Goal: Task Accomplishment & Management: Use online tool/utility

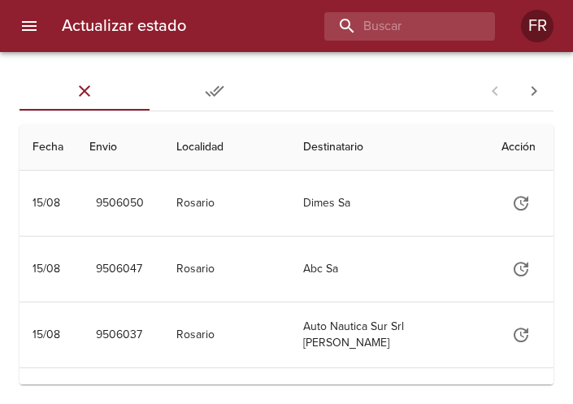
click at [384, 42] on div "Actualizar estado FR" at bounding box center [286, 26] width 573 height 52
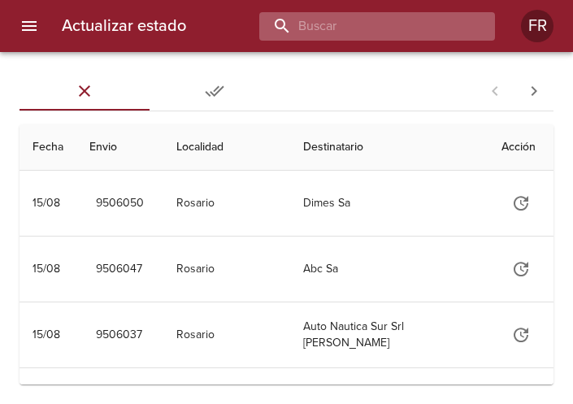
click at [383, 34] on input "buscar" at bounding box center [363, 26] width 208 height 28
type input "9502374"
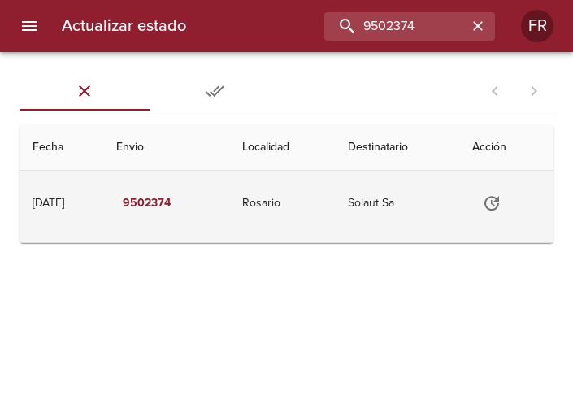
click at [489, 206] on icon "Tabla de envíos del cliente" at bounding box center [492, 203] width 20 height 20
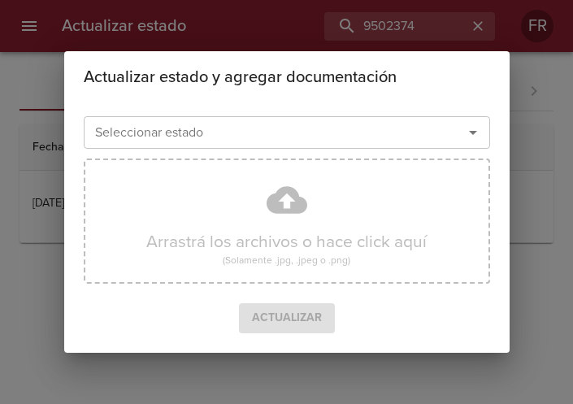
drag, startPoint x: 479, startPoint y: 139, endPoint x: 442, endPoint y: 146, distance: 37.3
click at [479, 138] on icon "Abrir" at bounding box center [473, 133] width 20 height 20
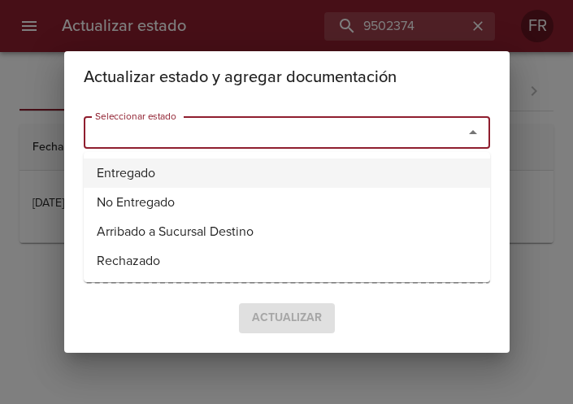
click at [237, 165] on li "Entregado" at bounding box center [287, 173] width 406 height 29
type input "Entregado"
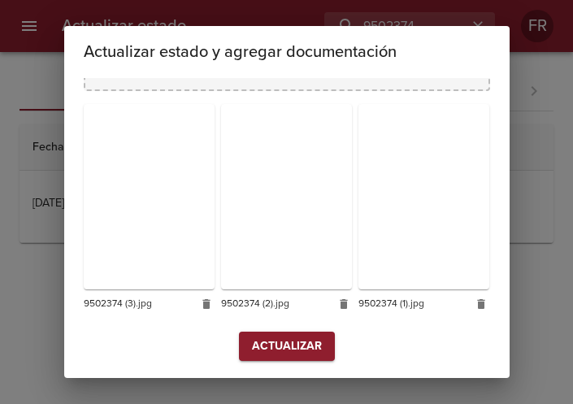
scroll to position [232, 0]
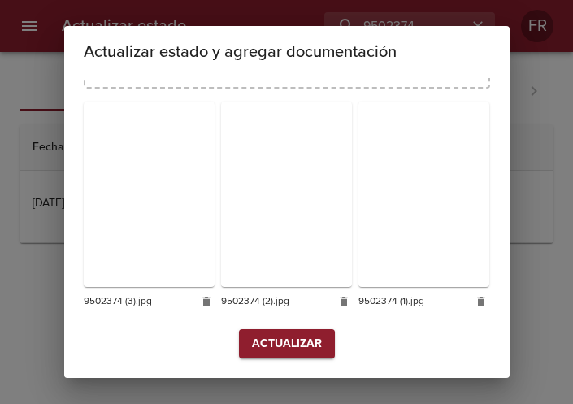
click at [293, 339] on span "Actualizar" at bounding box center [287, 344] width 70 height 20
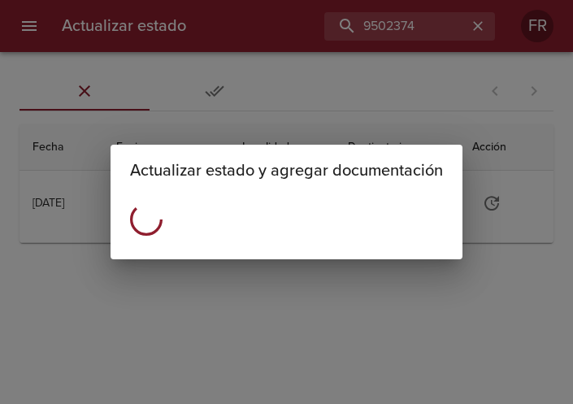
scroll to position [0, 0]
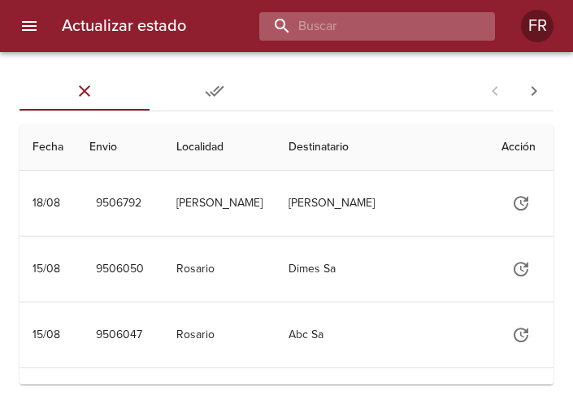
click at [415, 35] on input "buscar" at bounding box center [363, 26] width 208 height 28
type input "9502351"
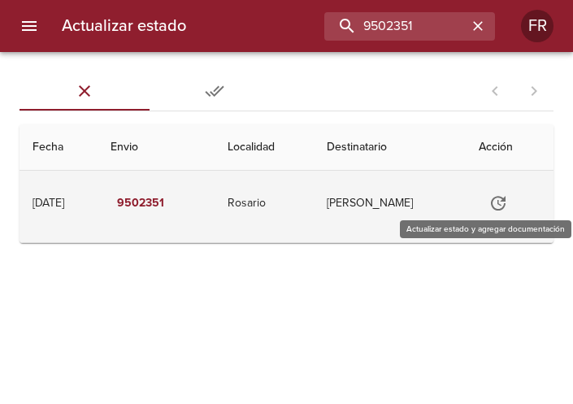
click at [497, 198] on icon "Tabla de envíos del cliente" at bounding box center [499, 203] width 20 height 20
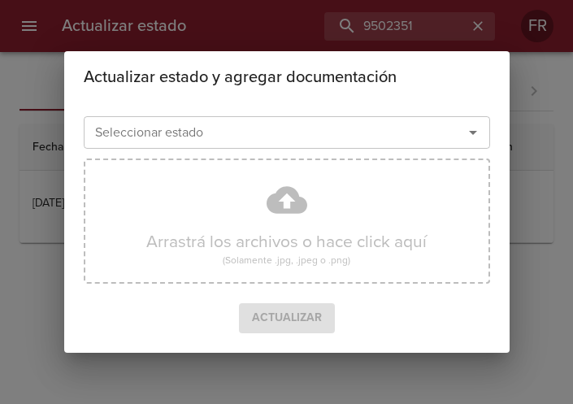
click at [470, 133] on icon "Abrir" at bounding box center [473, 133] width 20 height 20
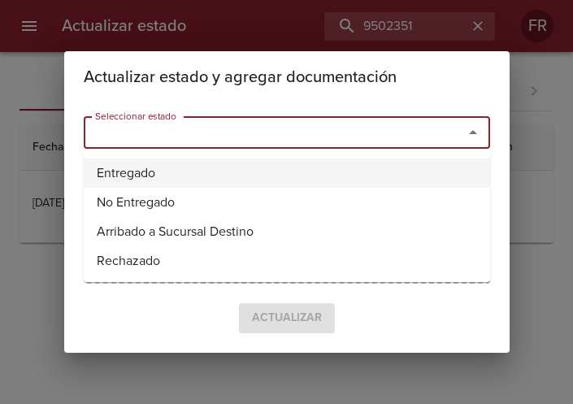
click at [228, 159] on li "Entregado" at bounding box center [287, 173] width 406 height 29
type input "Entregado"
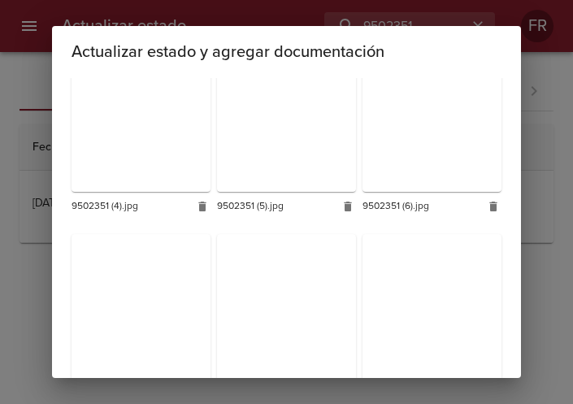
scroll to position [481, 0]
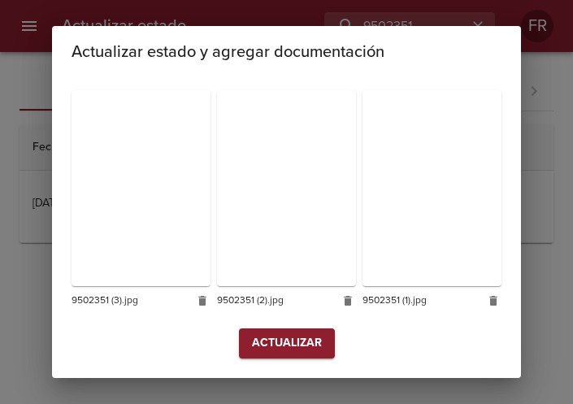
click at [252, 339] on span "Actualizar" at bounding box center [287, 343] width 70 height 20
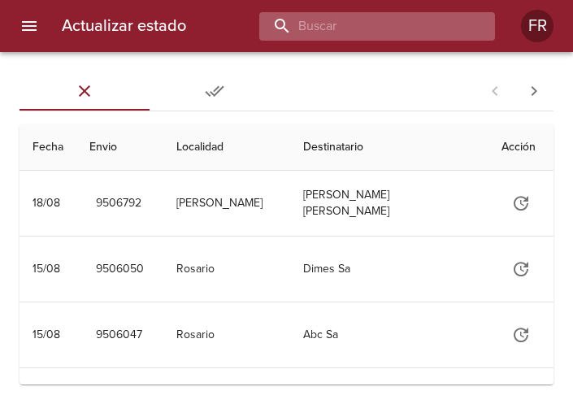
click at [417, 24] on input "buscar" at bounding box center [363, 26] width 208 height 28
type input "9502366"
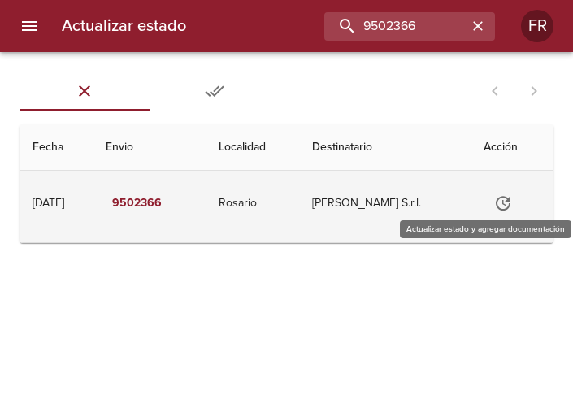
click at [491, 193] on button "Tabla de envíos del cliente" at bounding box center [503, 203] width 39 height 39
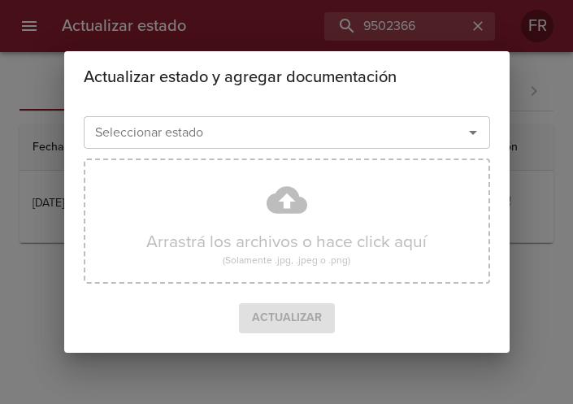
click at [467, 134] on icon "Abrir" at bounding box center [473, 133] width 20 height 20
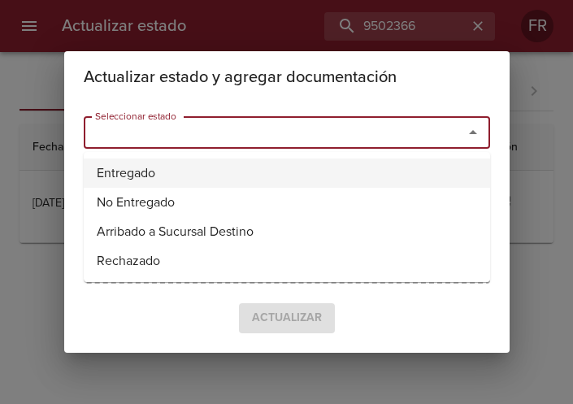
click at [138, 174] on li "Entregado" at bounding box center [287, 173] width 406 height 29
type input "Entregado"
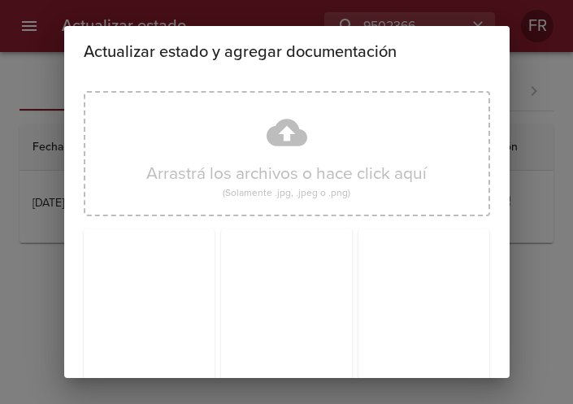
scroll to position [232, 0]
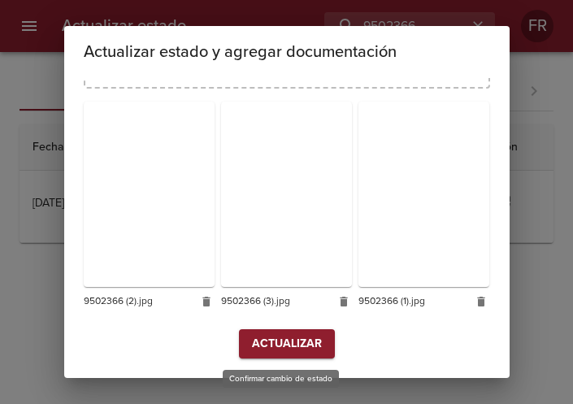
click at [304, 345] on span "Actualizar" at bounding box center [287, 344] width 70 height 20
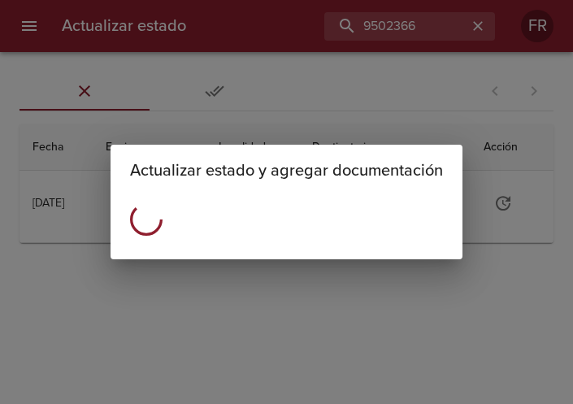
scroll to position [0, 0]
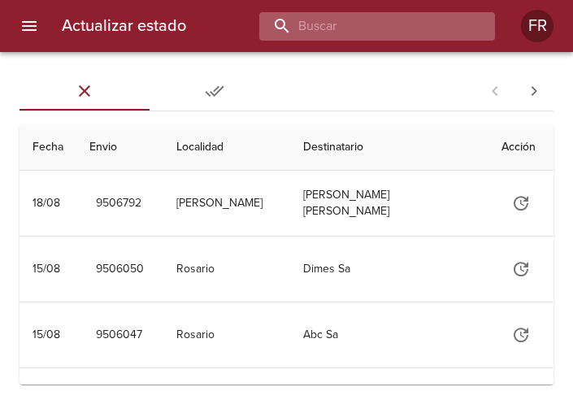
click at [461, 26] on input "buscar" at bounding box center [363, 26] width 208 height 28
type input "9502344"
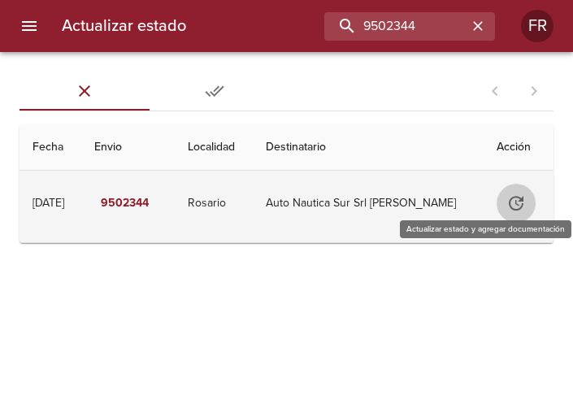
click at [506, 195] on icon "Tabla de envíos del cliente" at bounding box center [516, 203] width 20 height 20
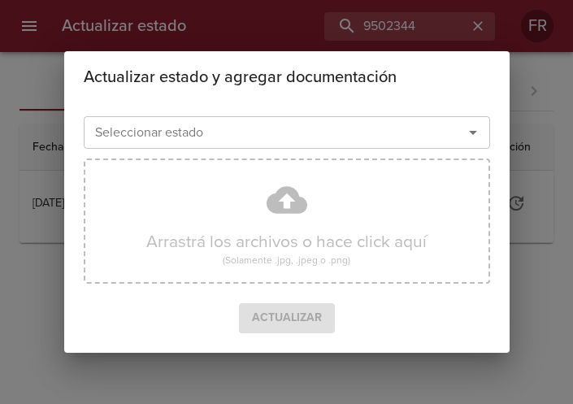
click at [477, 135] on icon "Abrir" at bounding box center [473, 133] width 20 height 20
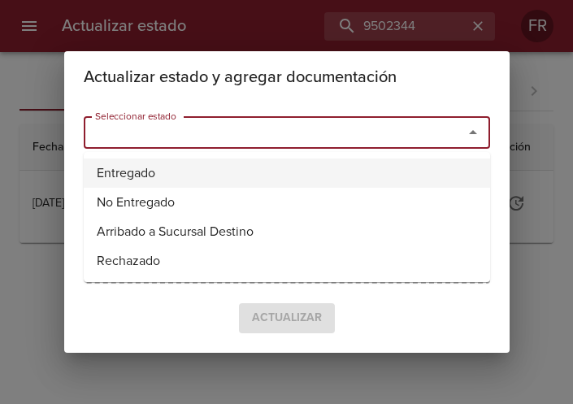
click at [213, 172] on li "Entregado" at bounding box center [287, 173] width 406 height 29
type input "Entregado"
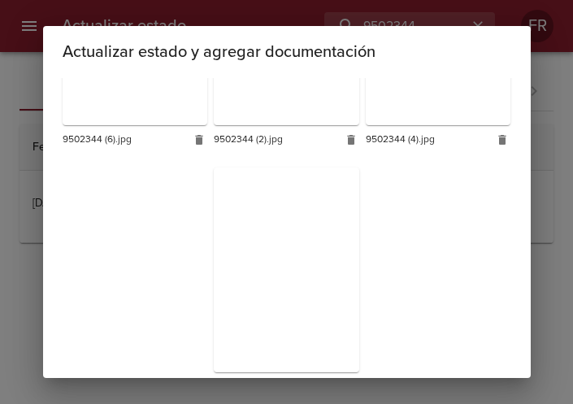
scroll to position [728, 0]
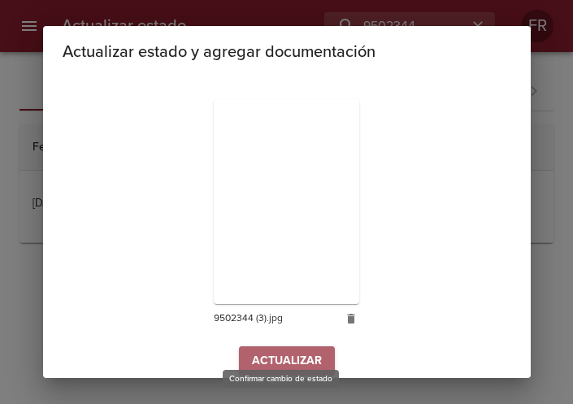
click at [281, 351] on span "Actualizar" at bounding box center [287, 361] width 70 height 20
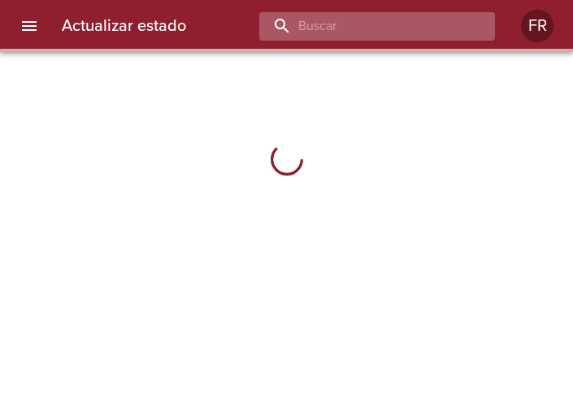
drag, startPoint x: 0, startPoint y: 0, endPoint x: 440, endPoint y: 30, distance: 440.8
click at [440, 30] on input "buscar" at bounding box center [363, 26] width 208 height 28
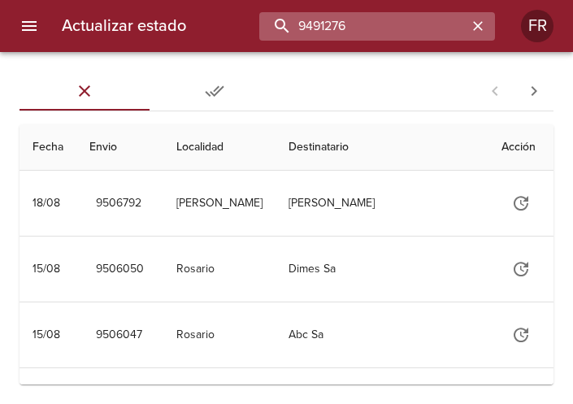
type input "9491276"
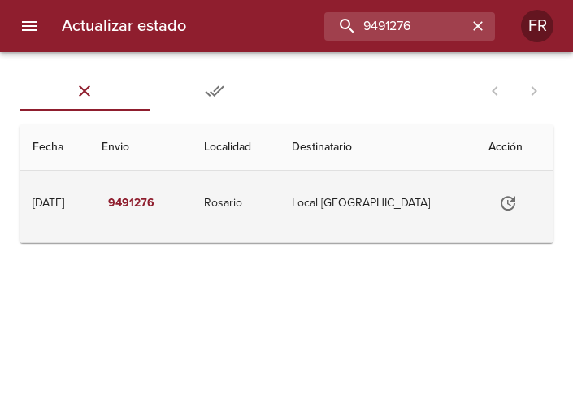
click at [498, 205] on icon "Tabla de envíos del cliente" at bounding box center [508, 203] width 20 height 20
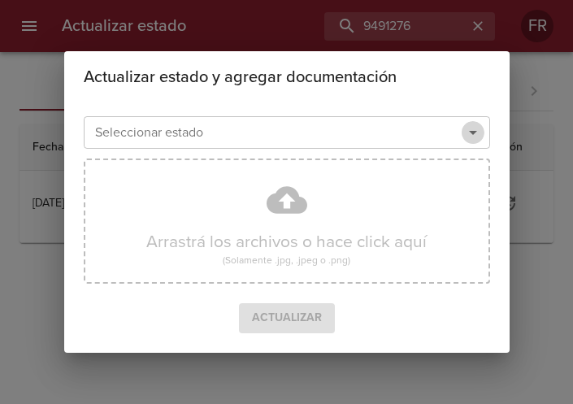
click at [464, 133] on icon "Abrir" at bounding box center [473, 133] width 20 height 20
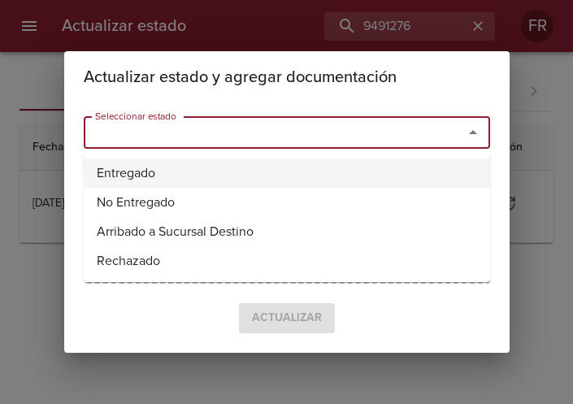
click at [153, 177] on li "Entregado" at bounding box center [287, 173] width 406 height 29
type input "Entregado"
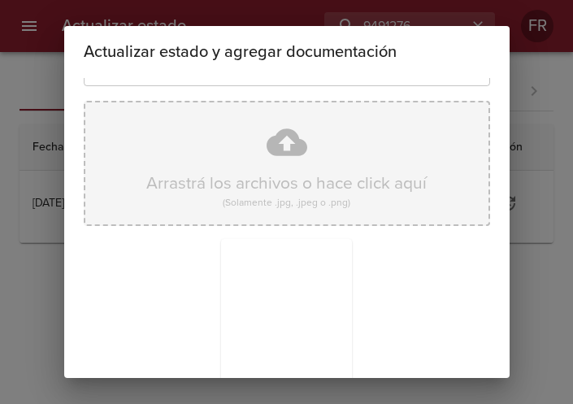
scroll to position [232, 0]
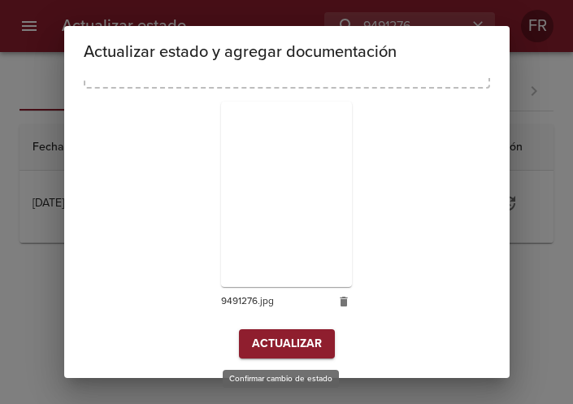
click at [267, 332] on button "Actualizar" at bounding box center [287, 344] width 96 height 30
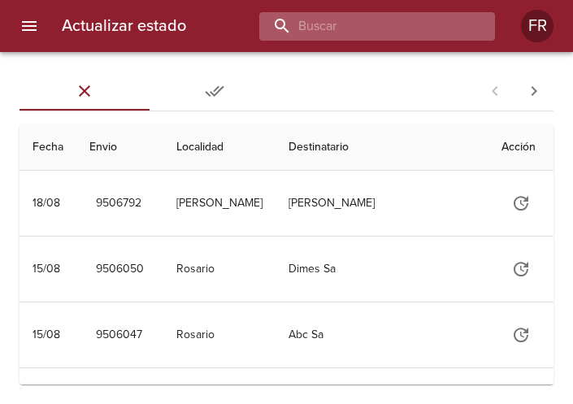
click at [410, 12] on input "buscar" at bounding box center [363, 26] width 208 height 28
type input "9478906"
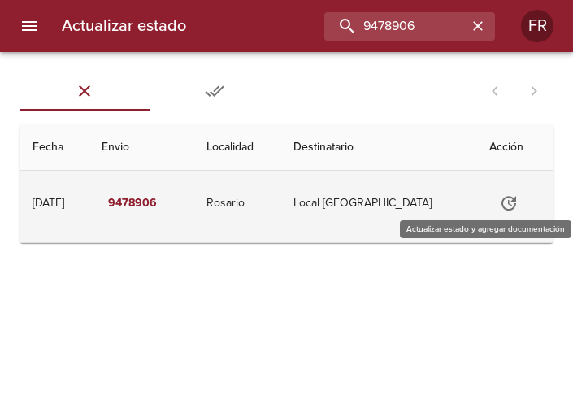
click at [506, 211] on icon "Tabla de envíos del cliente" at bounding box center [509, 203] width 20 height 20
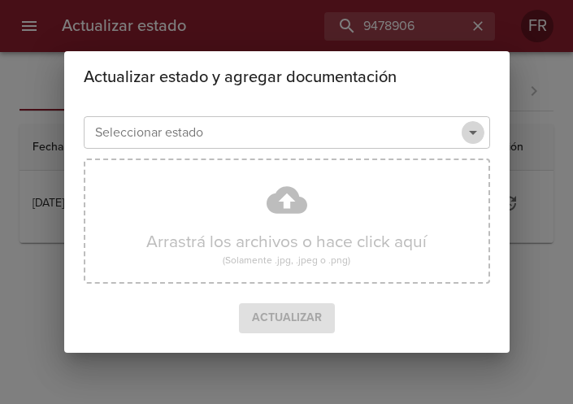
click at [470, 135] on icon "Abrir" at bounding box center [473, 133] width 20 height 20
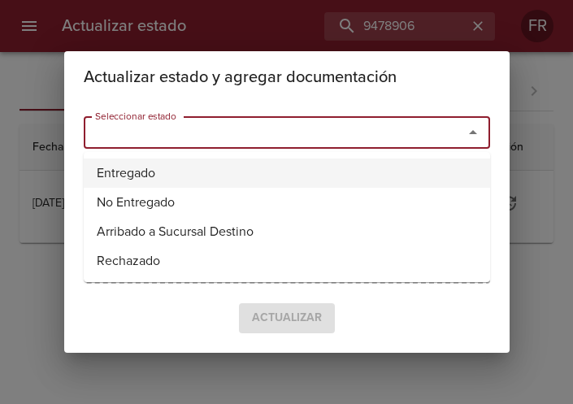
click at [198, 169] on li "Entregado" at bounding box center [287, 173] width 406 height 29
type input "Entregado"
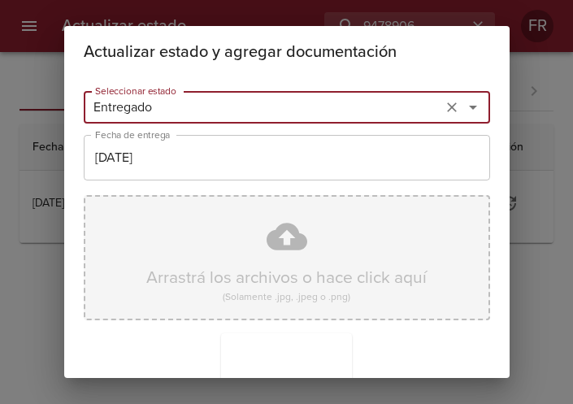
scroll to position [232, 0]
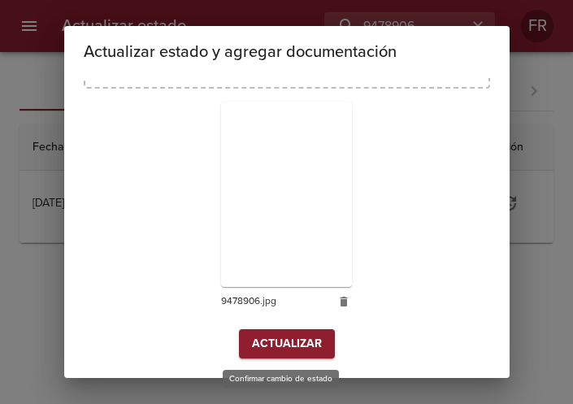
click at [267, 340] on span "Actualizar" at bounding box center [287, 344] width 70 height 20
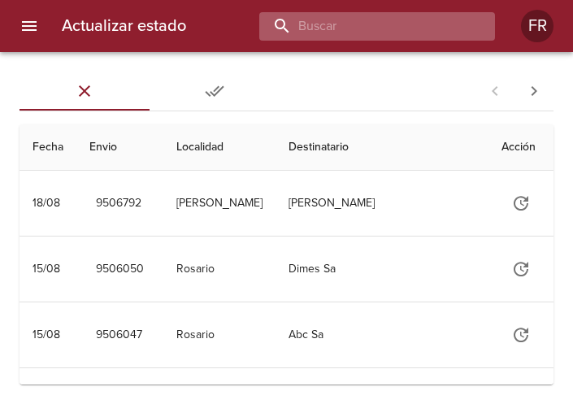
click at [396, 26] on input "buscar" at bounding box center [363, 26] width 208 height 28
type input "9491368"
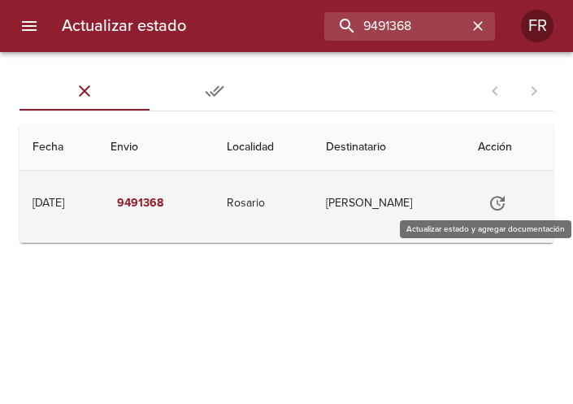
click at [507, 209] on icon "Tabla de envíos del cliente" at bounding box center [498, 203] width 20 height 20
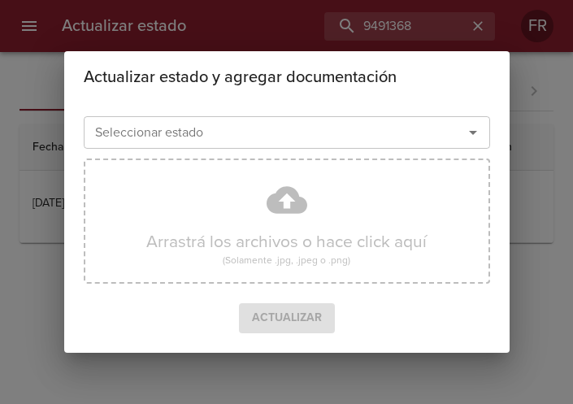
drag, startPoint x: 475, startPoint y: 131, endPoint x: 441, endPoint y: 145, distance: 36.1
click at [473, 131] on icon "Abrir" at bounding box center [473, 133] width 20 height 20
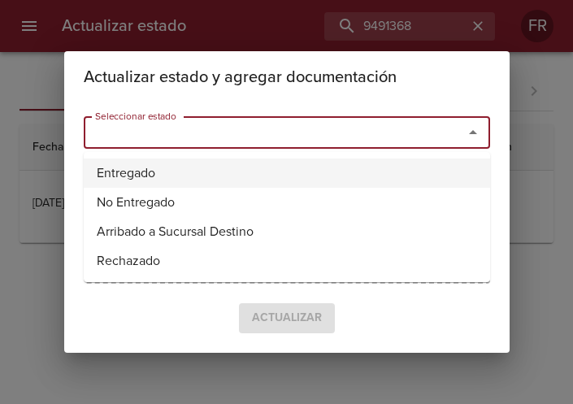
click at [276, 172] on li "Entregado" at bounding box center [287, 173] width 406 height 29
type input "Entregado"
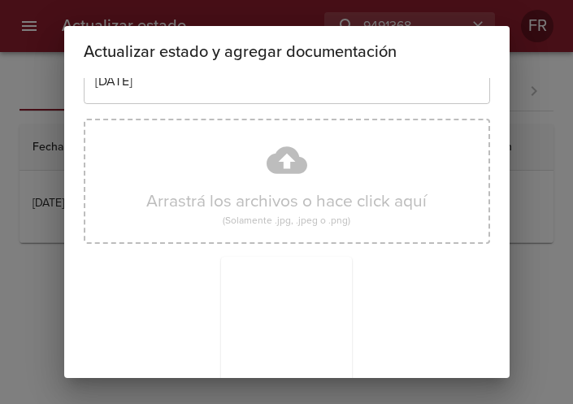
scroll to position [232, 0]
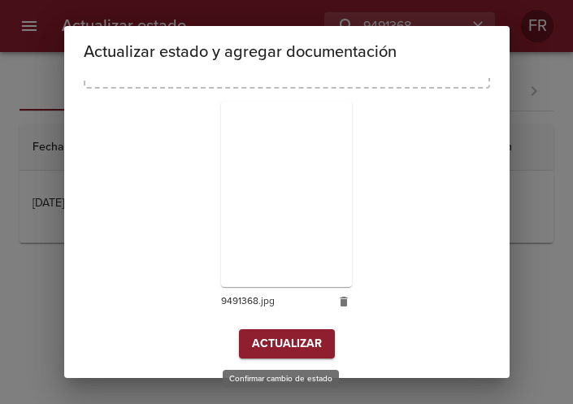
click at [252, 351] on span "Actualizar" at bounding box center [287, 344] width 70 height 20
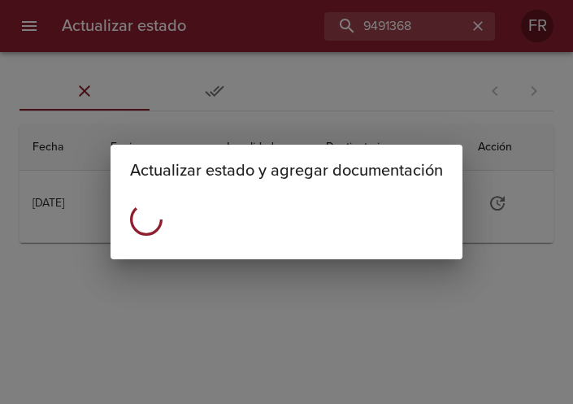
scroll to position [0, 0]
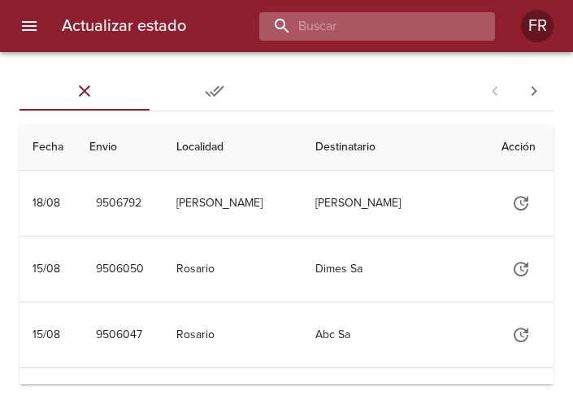
click at [434, 26] on input "buscar" at bounding box center [363, 26] width 208 height 28
type input "9491385"
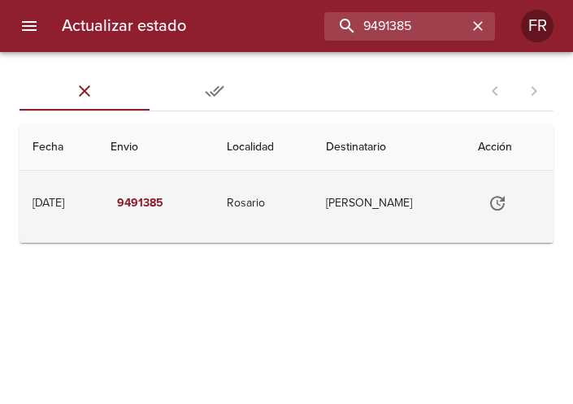
click at [505, 208] on icon "Tabla de envíos del cliente" at bounding box center [497, 203] width 15 height 15
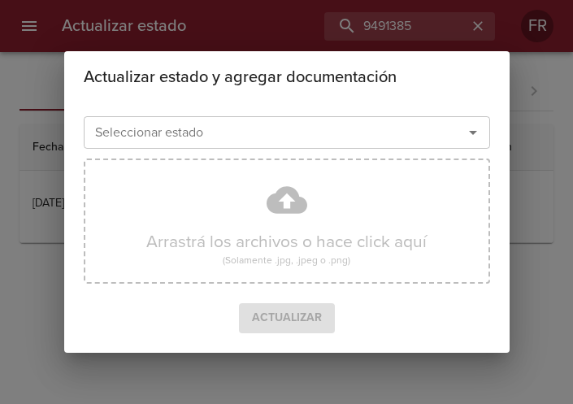
drag, startPoint x: 467, startPoint y: 133, endPoint x: 413, endPoint y: 145, distance: 55.6
click at [467, 133] on icon "Abrir" at bounding box center [473, 133] width 20 height 20
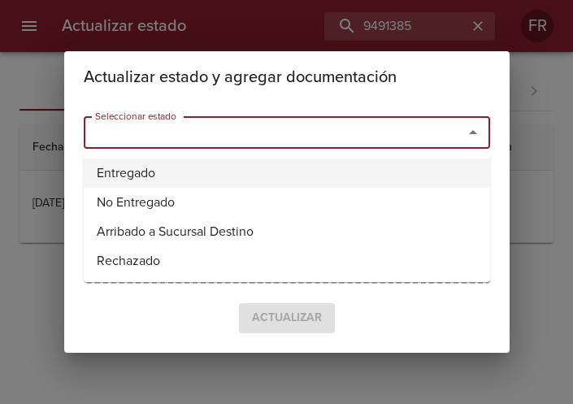
click at [192, 177] on li "Entregado" at bounding box center [287, 173] width 406 height 29
type input "Entregado"
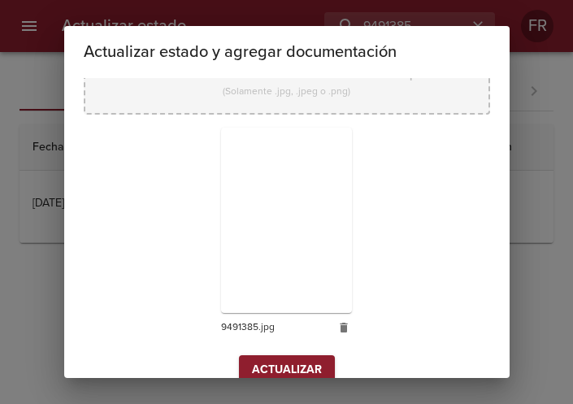
scroll to position [232, 0]
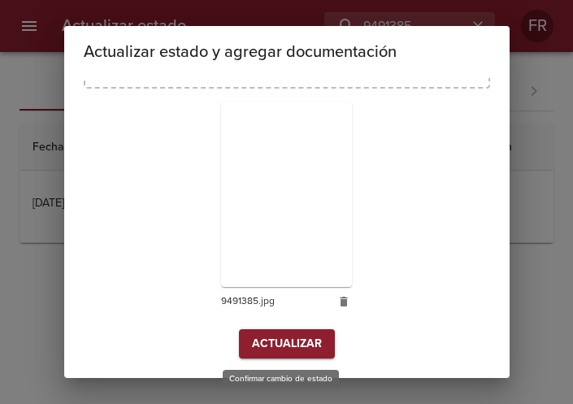
click at [284, 343] on span "Actualizar" at bounding box center [287, 344] width 70 height 20
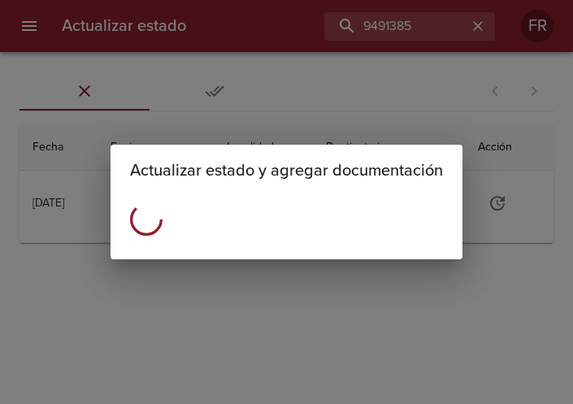
scroll to position [0, 0]
